Goal: Task Accomplishment & Management: Manage account settings

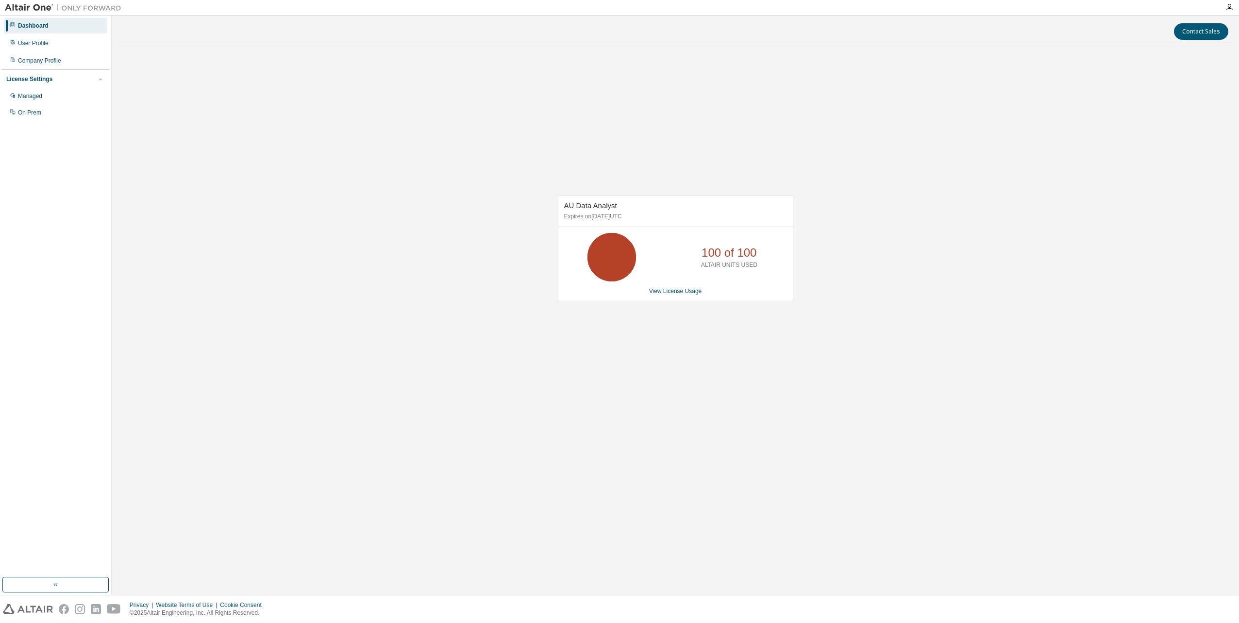
click at [735, 265] on p "ALTAIR UNITS USED" at bounding box center [729, 265] width 56 height 8
click at [675, 293] on link "View License Usage" at bounding box center [675, 291] width 53 height 7
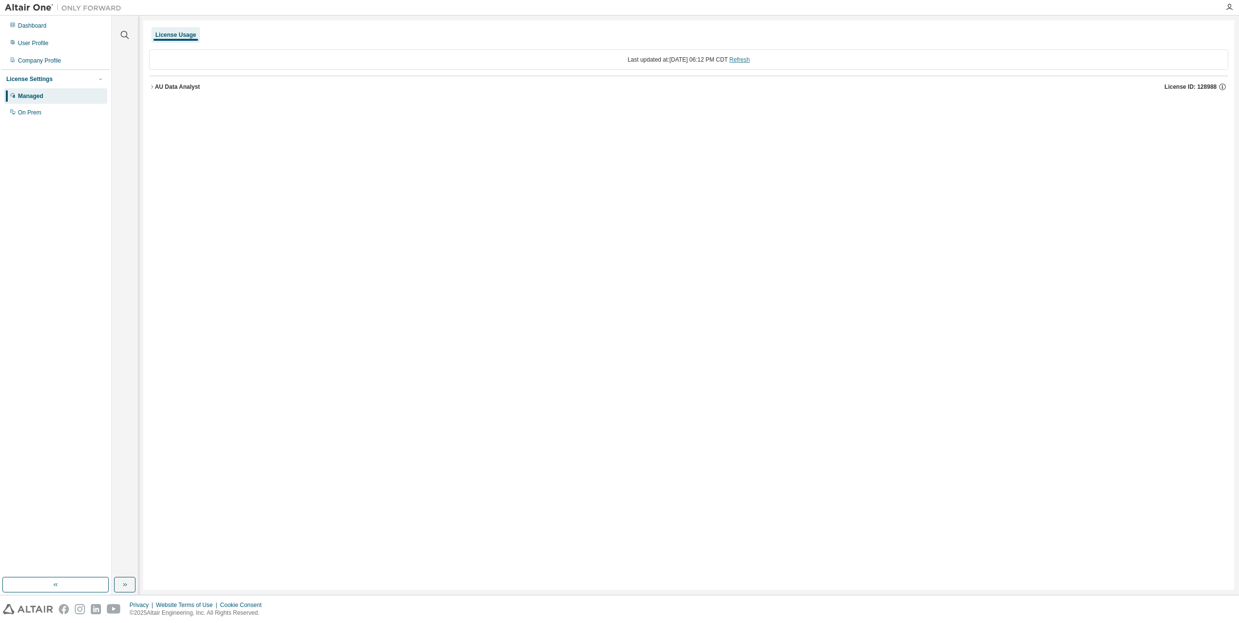
click at [749, 58] on link "Refresh" at bounding box center [739, 59] width 20 height 7
click at [149, 87] on icon "button" at bounding box center [152, 87] width 6 height 6
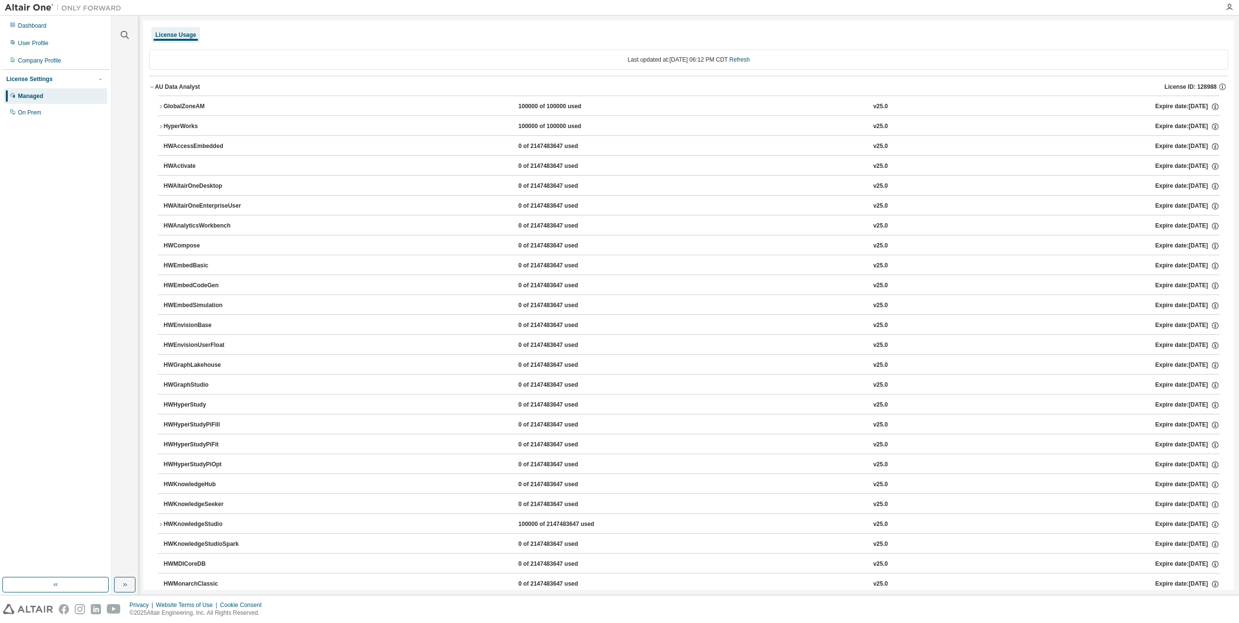
click at [149, 87] on icon "button" at bounding box center [152, 87] width 6 height 6
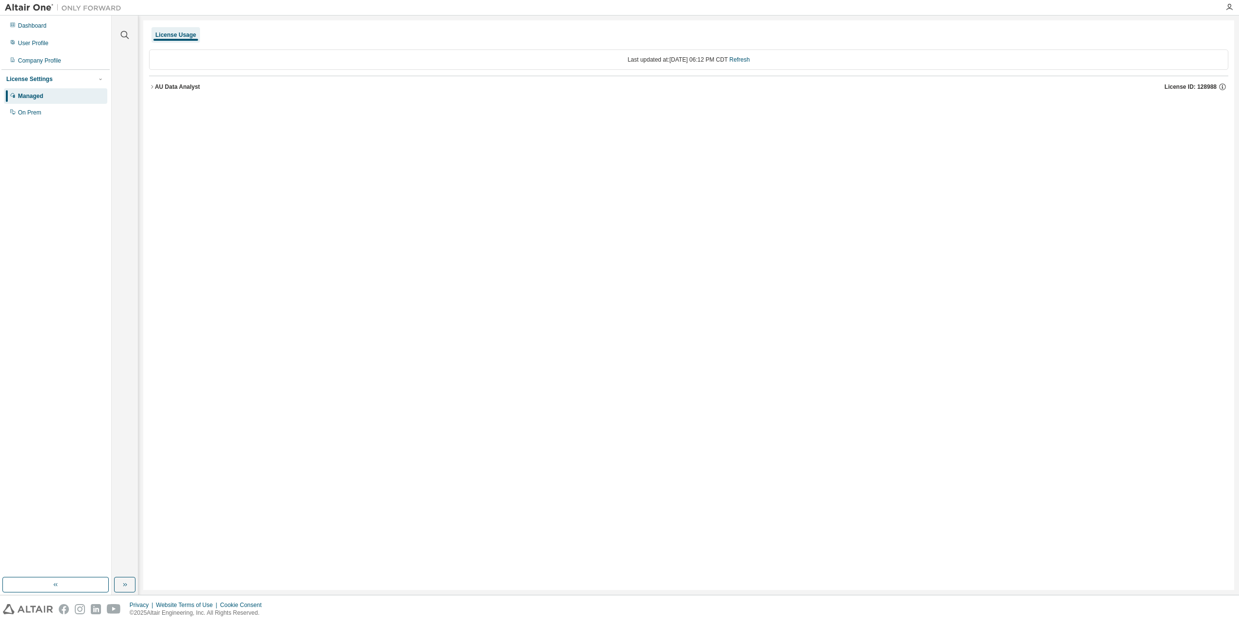
click at [683, 59] on div "Last updated at: [DATE] 06:12 PM CDT Refresh" at bounding box center [688, 60] width 1079 height 20
click at [165, 33] on div "License Usage" at bounding box center [175, 35] width 41 height 8
click at [184, 88] on div "AU Data Analyst" at bounding box center [177, 87] width 45 height 8
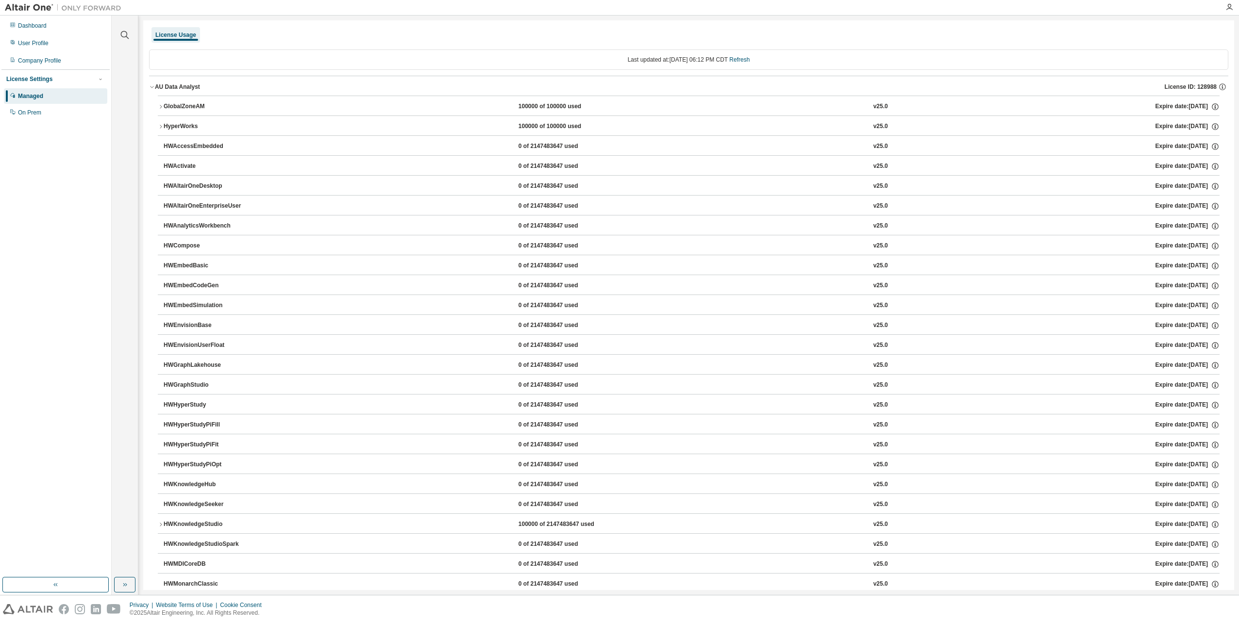
click at [184, 88] on div "AU Data Analyst" at bounding box center [177, 87] width 45 height 8
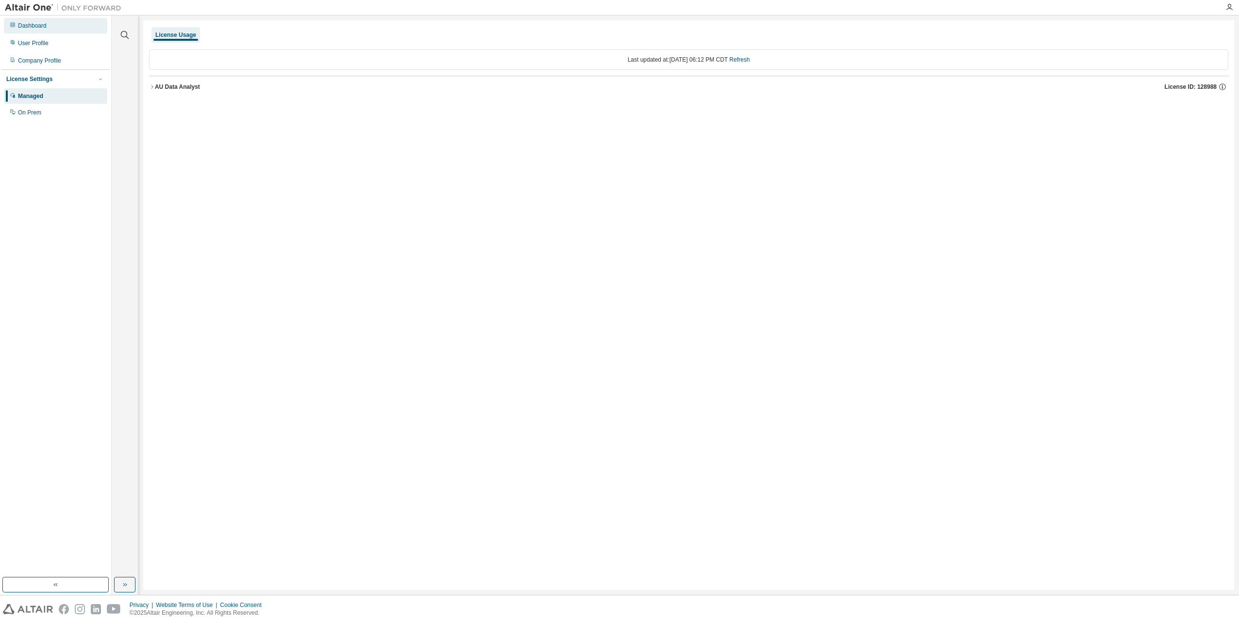
click at [30, 24] on div "Dashboard" at bounding box center [32, 26] width 29 height 8
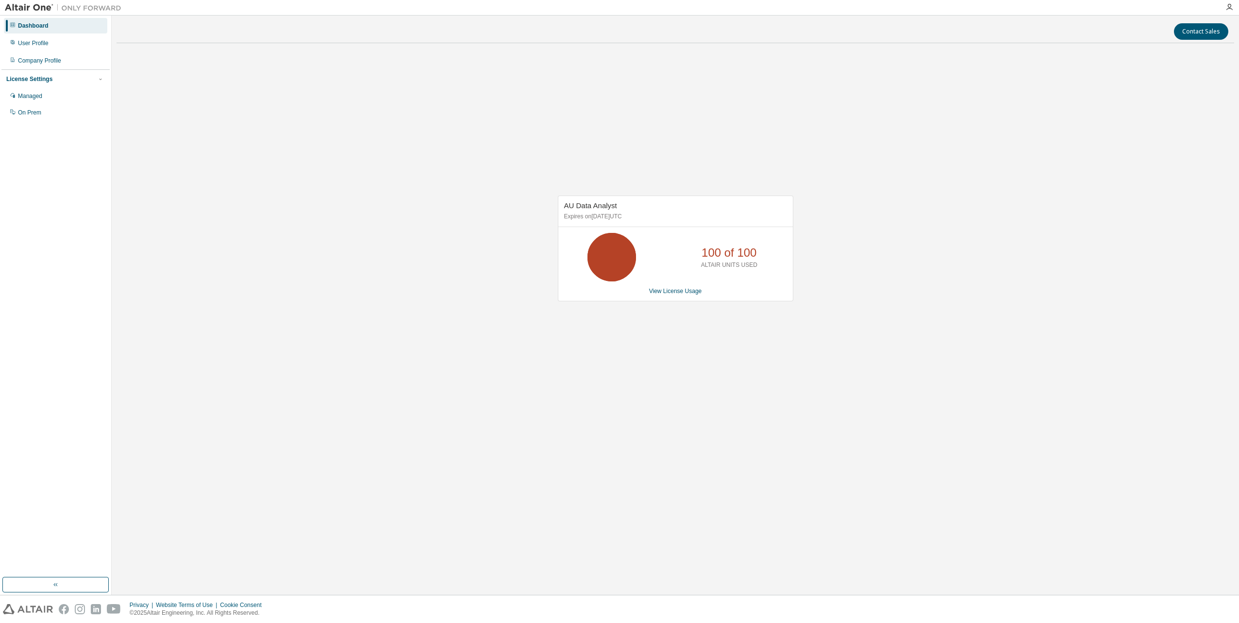
click at [614, 260] on icon at bounding box center [611, 257] width 24 height 24
click at [718, 268] on p "ALTAIR UNITS USED" at bounding box center [729, 265] width 56 height 8
click at [652, 218] on p "Expires on [DATE] UTC" at bounding box center [674, 217] width 220 height 8
click at [683, 269] on div "100 of 100 ALTAIR UNITS USED" at bounding box center [675, 257] width 234 height 49
click at [55, 92] on div "Managed" at bounding box center [55, 96] width 103 height 16
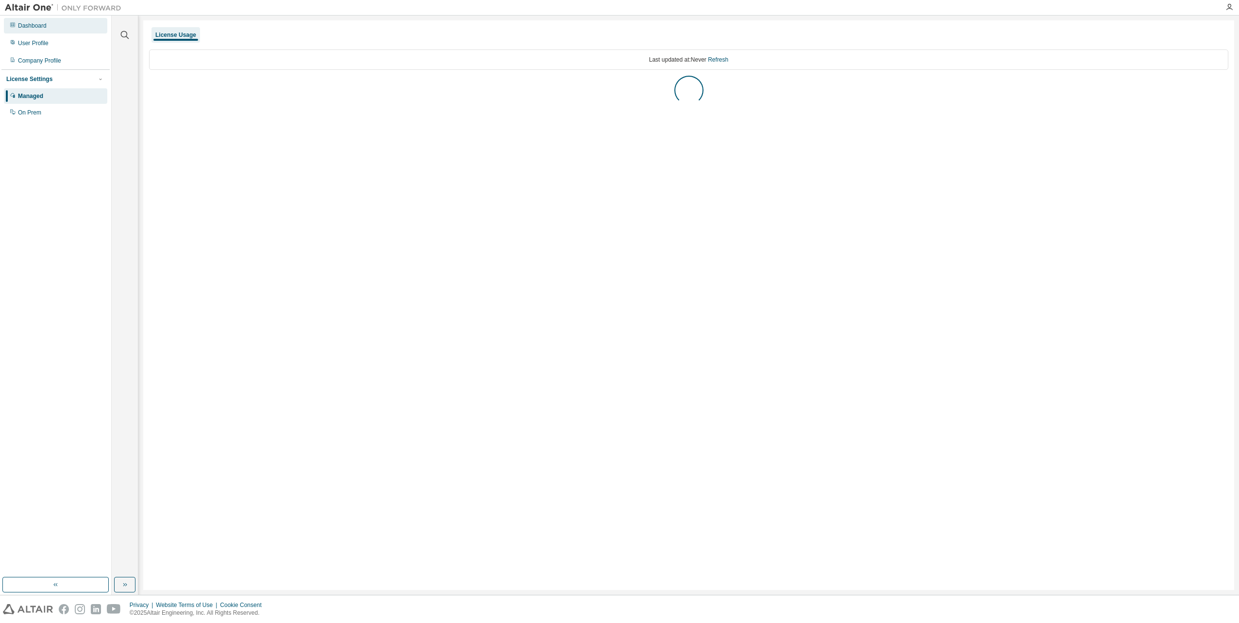
click at [40, 30] on div "Dashboard" at bounding box center [55, 26] width 103 height 16
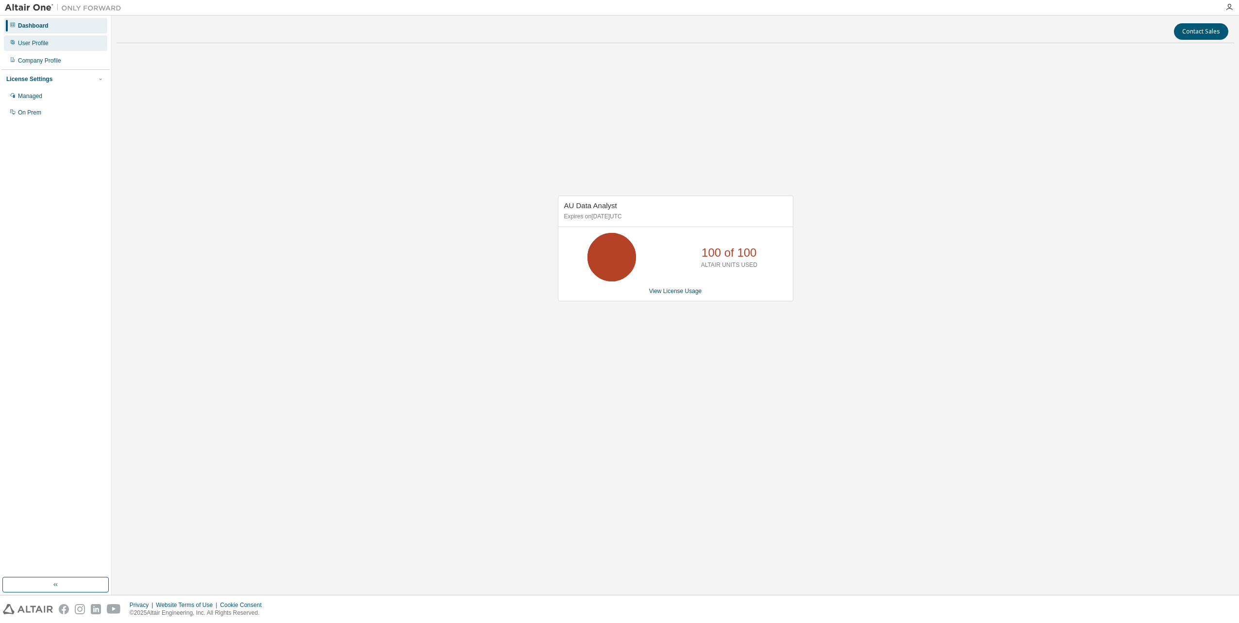
click at [24, 44] on div "User Profile" at bounding box center [33, 43] width 31 height 8
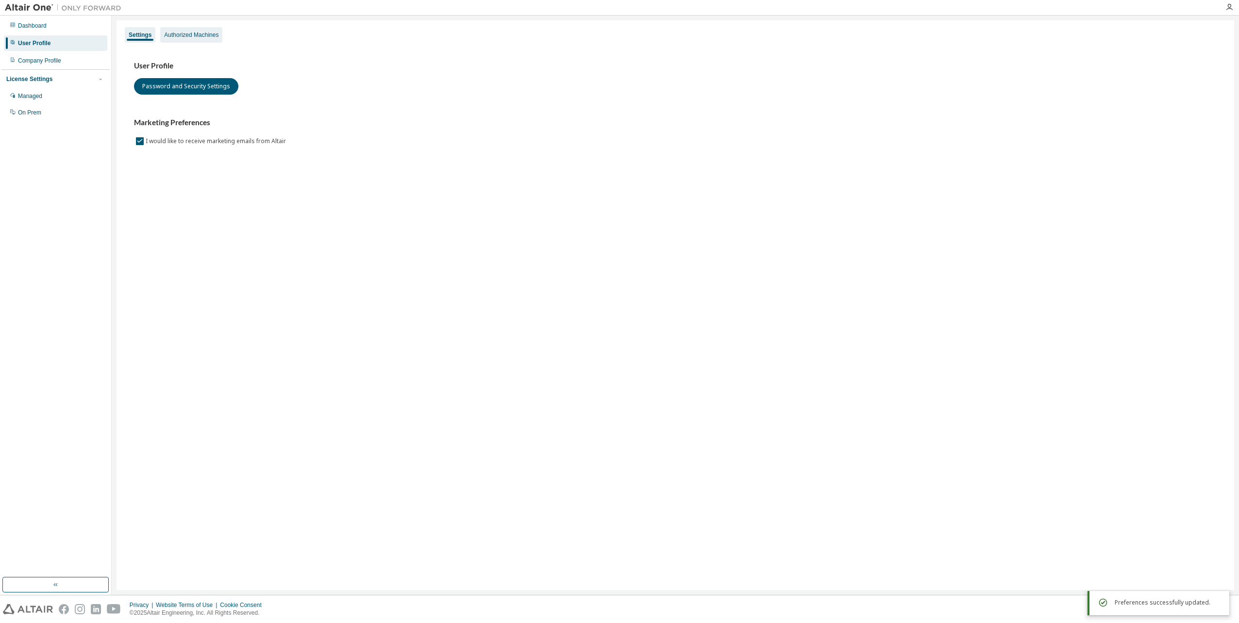
click at [191, 30] on div "Authorized Machines" at bounding box center [191, 35] width 62 height 16
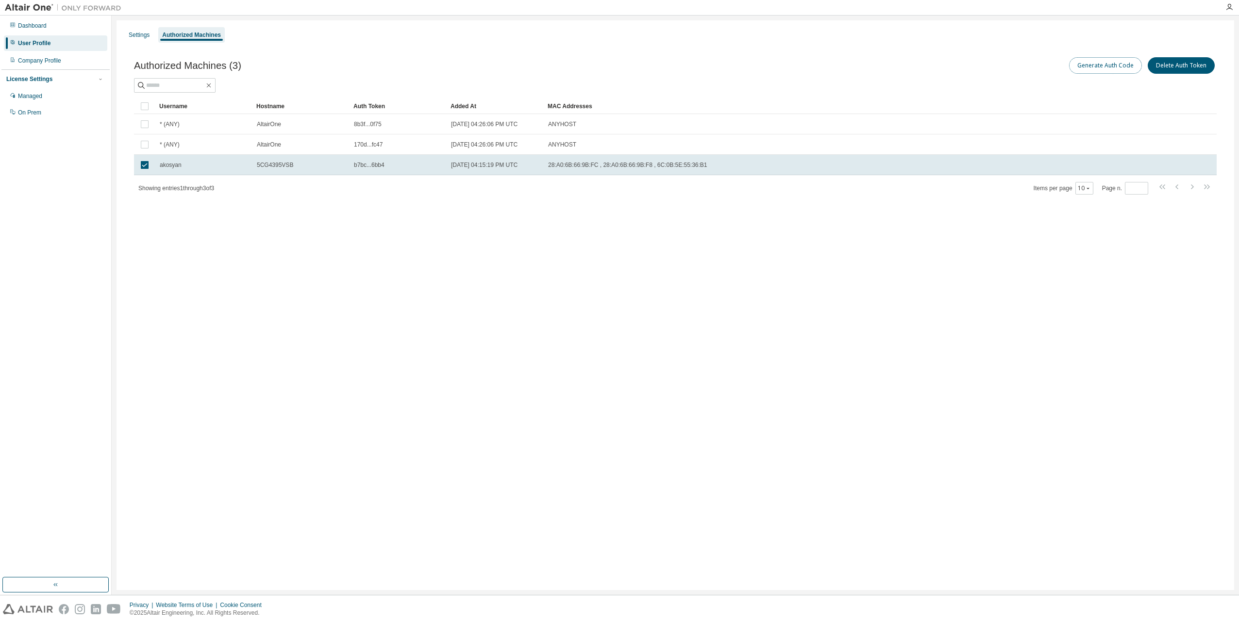
click at [1109, 67] on button "Generate Auth Code" at bounding box center [1105, 65] width 73 height 17
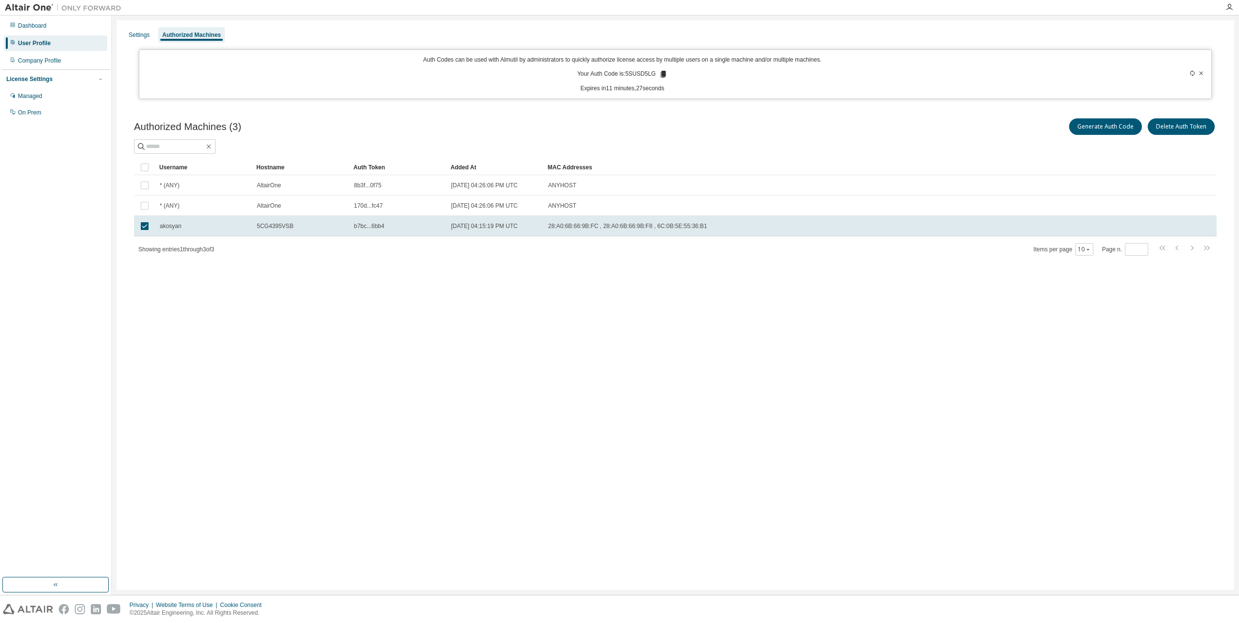
click at [348, 304] on div "Settings Authorized Machines Auth Codes can be used with Almutil by administrat…" at bounding box center [674, 305] width 1117 height 570
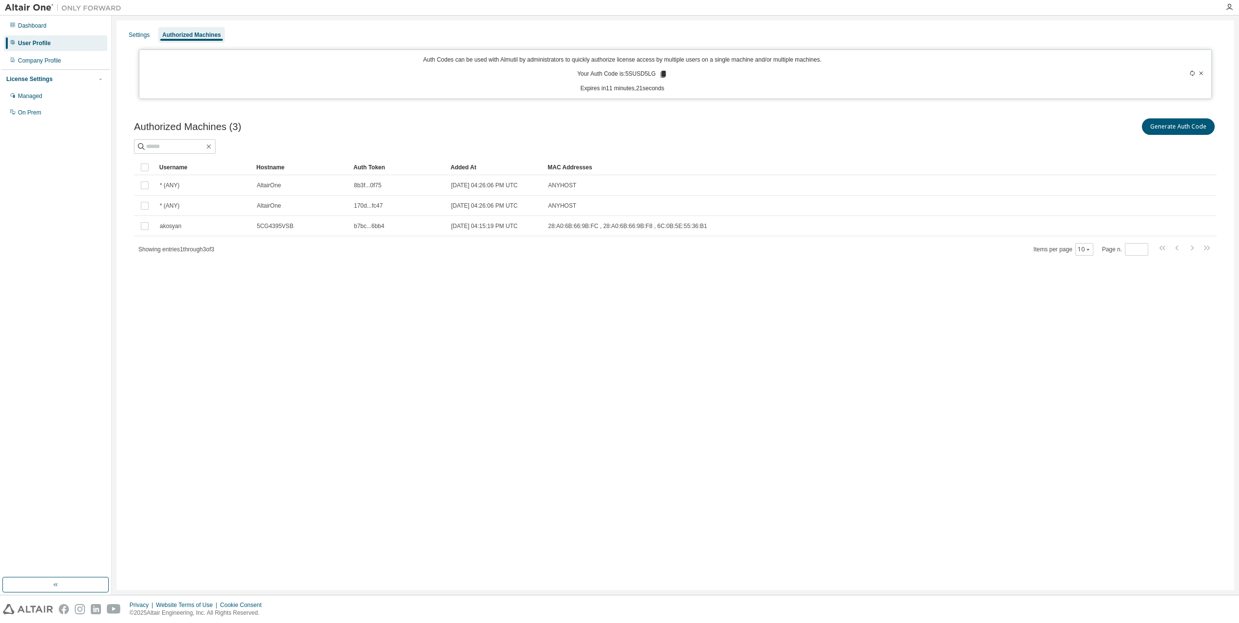
click at [613, 262] on div "Authorized Machines (3) Generate Auth Code Clear Load Save Save As Field Operat…" at bounding box center [675, 193] width 1106 height 177
